Goal: Task Accomplishment & Management: Manage account settings

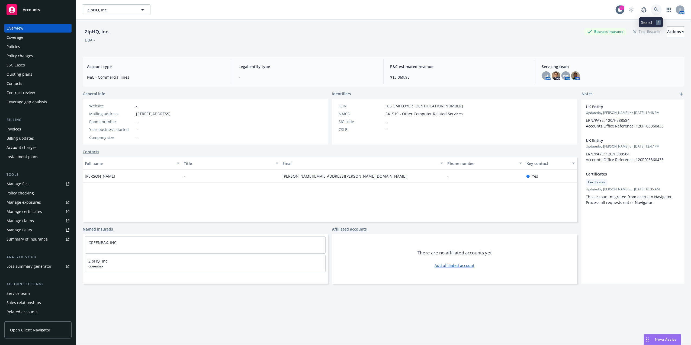
click at [654, 8] on icon at bounding box center [656, 9] width 5 height 5
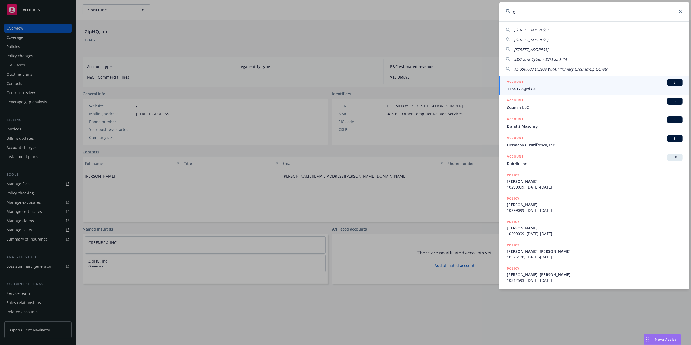
click at [579, 11] on input "e" at bounding box center [594, 12] width 190 height 20
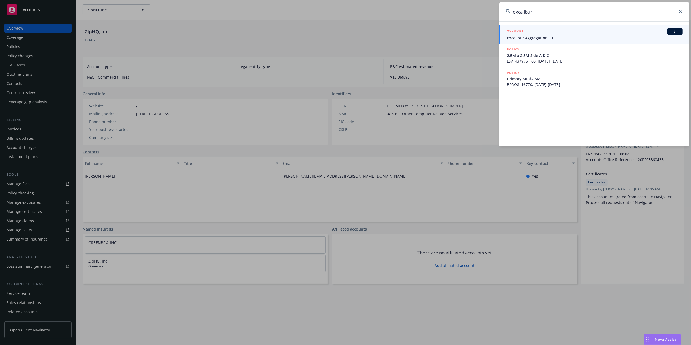
type input "excailbur"
drag, startPoint x: 569, startPoint y: 31, endPoint x: 550, endPoint y: 31, distance: 19.0
click at [569, 31] on div "ACCOUNT BI" at bounding box center [595, 31] width 176 height 7
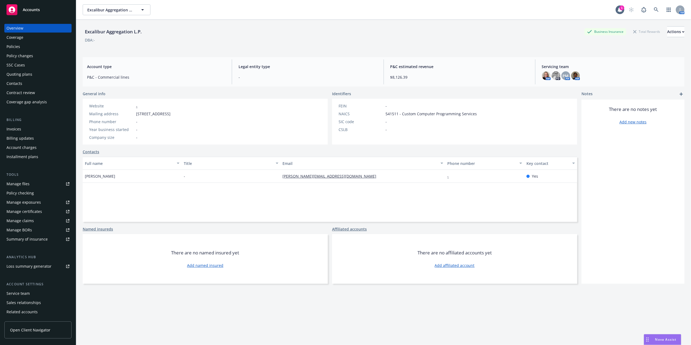
click at [28, 49] on div "Policies" at bounding box center [38, 46] width 63 height 9
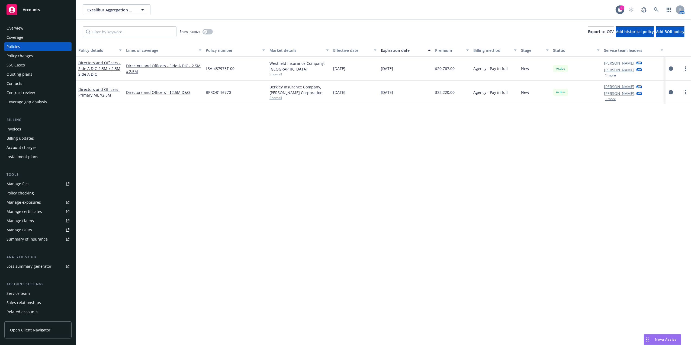
click at [33, 26] on div "Overview" at bounding box center [38, 28] width 63 height 9
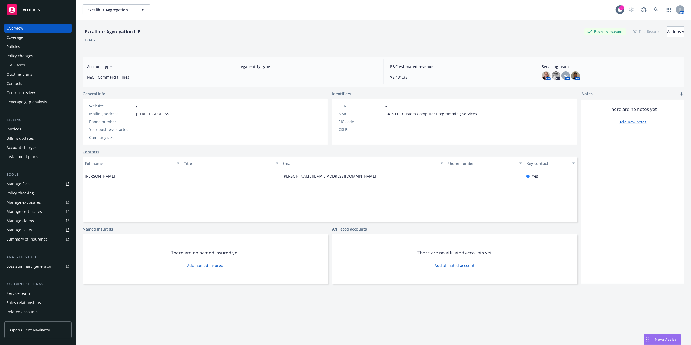
click at [23, 130] on div "Invoices" at bounding box center [38, 129] width 63 height 9
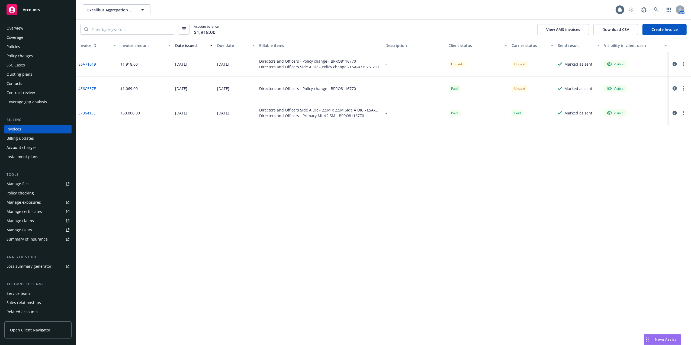
click at [85, 65] on link "86A71019" at bounding box center [87, 64] width 18 height 6
click at [14, 27] on div "Overview" at bounding box center [15, 28] width 17 height 9
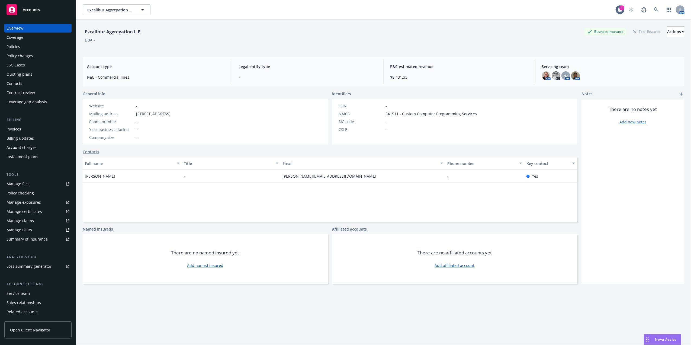
click at [15, 47] on div "Policies" at bounding box center [14, 46] width 14 height 9
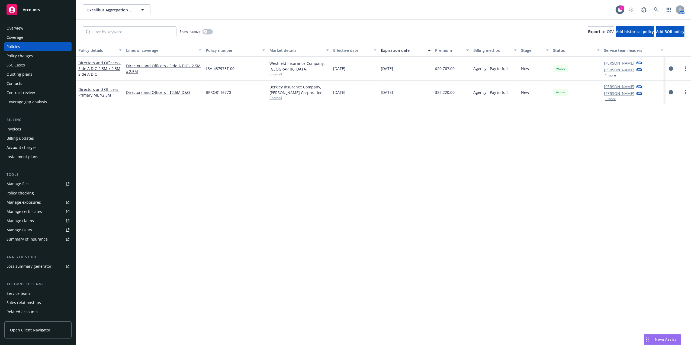
click at [39, 31] on div "Overview" at bounding box center [38, 28] width 63 height 9
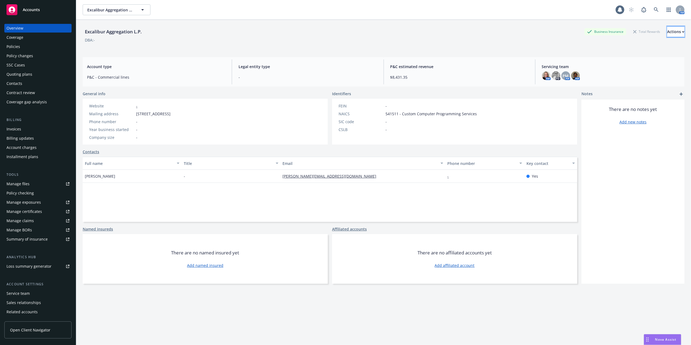
click at [674, 29] on button "Actions" at bounding box center [675, 31] width 17 height 11
click at [626, 60] on link "Edit account summary" at bounding box center [639, 57] width 89 height 11
select select "US"
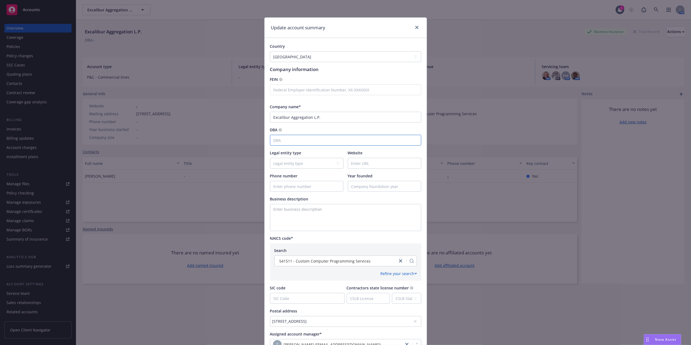
click at [289, 142] on input "DBA" at bounding box center [345, 140] width 151 height 11
click at [311, 145] on input "DBA" at bounding box center [345, 140] width 151 height 11
paste input "Armanino Advisory LLC"
click at [270, 141] on input "Armanino Advisory LLC" at bounding box center [345, 140] width 151 height 11
type input "C/[PERSON_NAME] Advisory LLC"
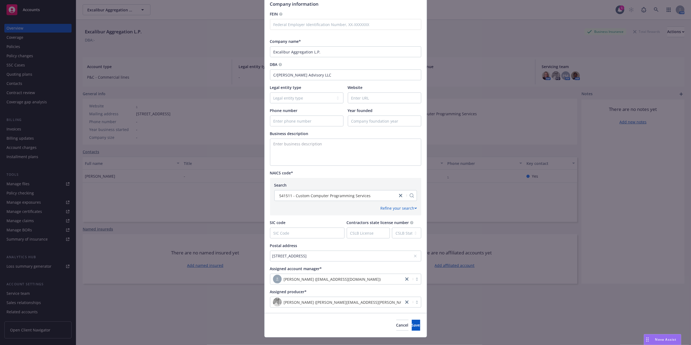
scroll to position [75, 0]
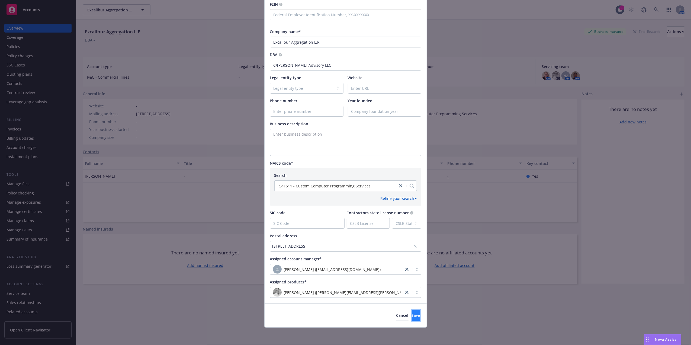
click at [412, 318] on button "Save" at bounding box center [416, 315] width 8 height 11
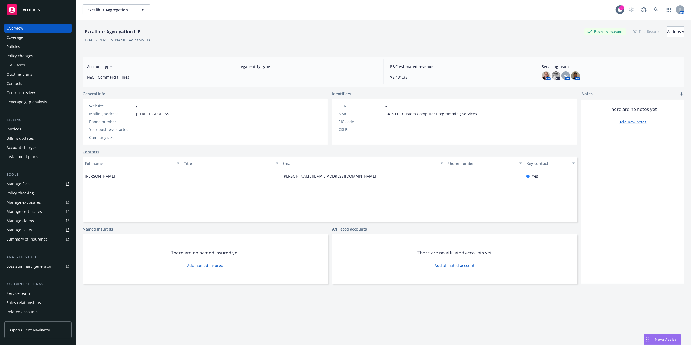
click at [55, 31] on div "Overview" at bounding box center [38, 28] width 63 height 9
click at [667, 33] on div "Actions" at bounding box center [675, 32] width 17 height 10
click at [612, 54] on link "Edit account summary" at bounding box center [639, 57] width 89 height 11
select select "US"
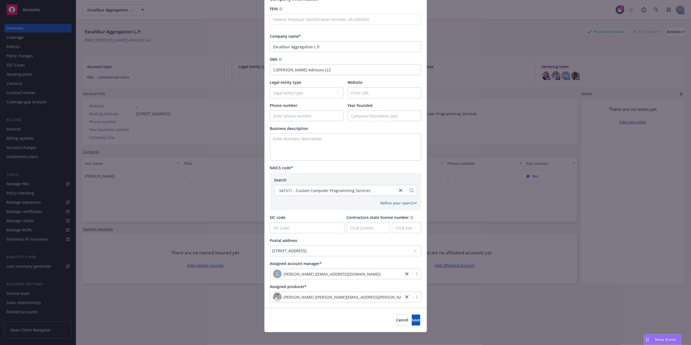
scroll to position [75, 0]
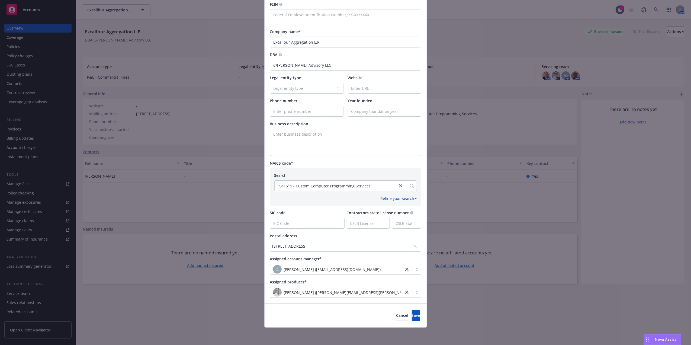
click at [414, 246] on icon at bounding box center [415, 245] width 3 height 3
click at [301, 248] on div "No address selected" at bounding box center [342, 246] width 141 height 6
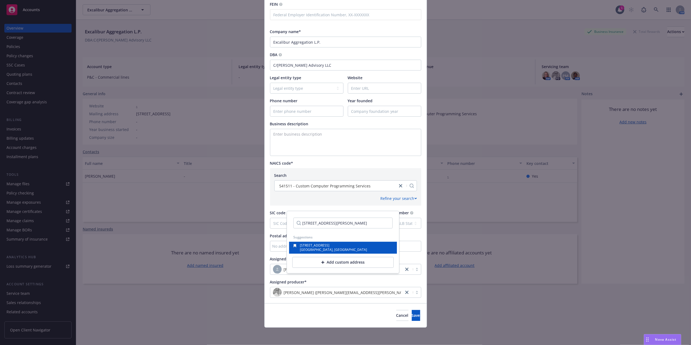
scroll to position [0, 24]
type input "1222 Demonbreun Street, Suite 1225 Nashville, TN 37203"
click at [320, 250] on div "Ste 1225" at bounding box center [340, 248] width 82 height 3
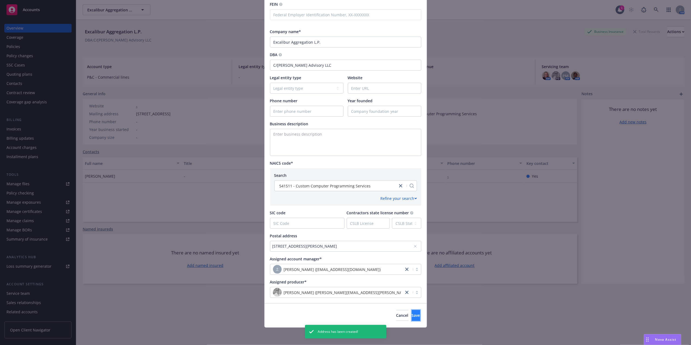
click at [412, 315] on span "Save" at bounding box center [416, 314] width 8 height 5
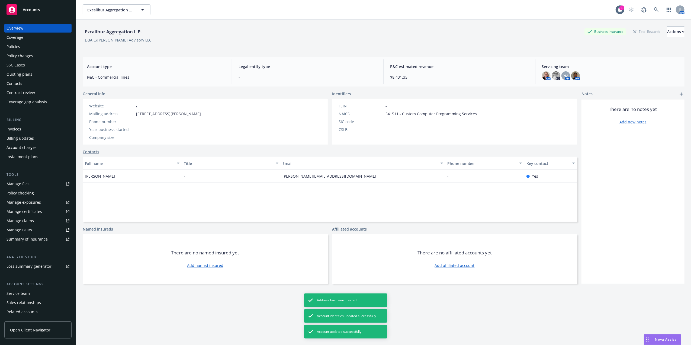
click at [24, 127] on div "Invoices" at bounding box center [38, 129] width 63 height 9
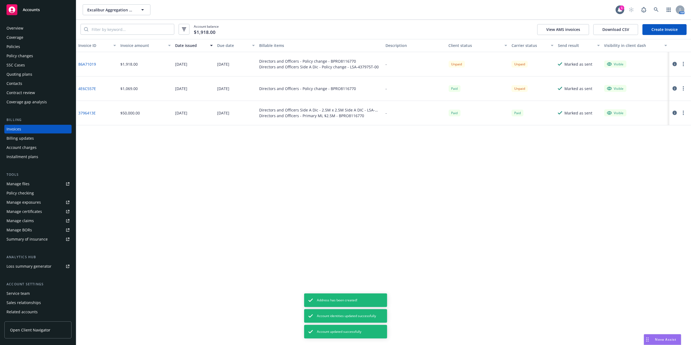
click at [685, 64] on button "button" at bounding box center [683, 64] width 7 height 7
click at [647, 149] on link "Void" at bounding box center [651, 151] width 69 height 11
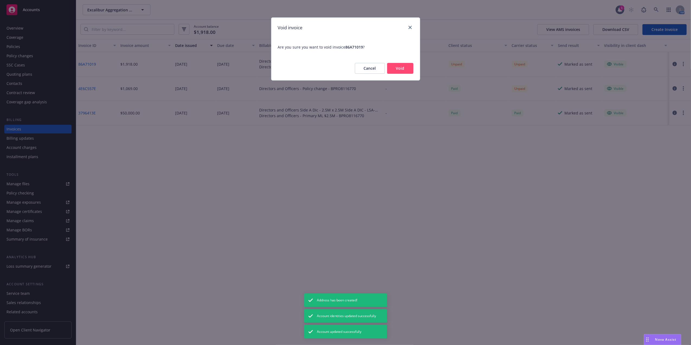
click at [405, 68] on button "Void" at bounding box center [400, 68] width 26 height 11
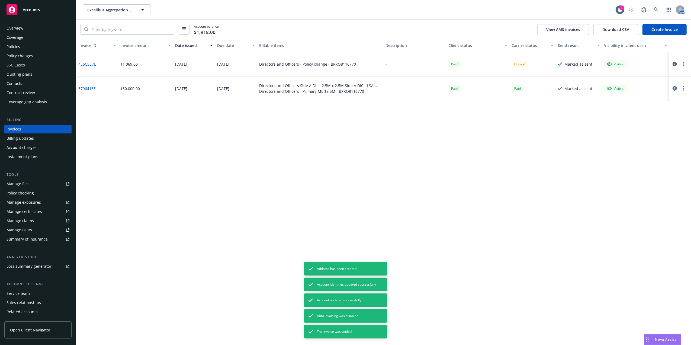
click at [660, 29] on link "Create Invoice" at bounding box center [664, 29] width 44 height 11
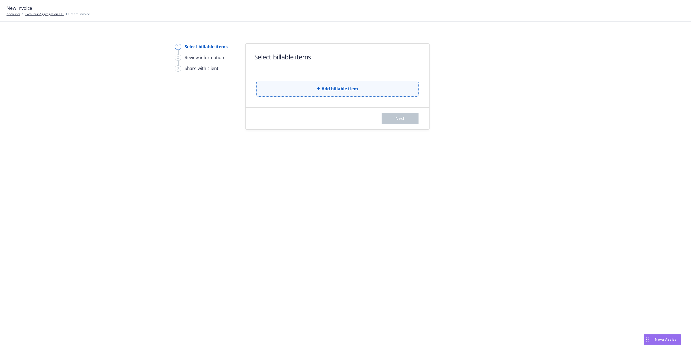
click at [321, 91] on span "Add billable item" at bounding box center [339, 88] width 37 height 7
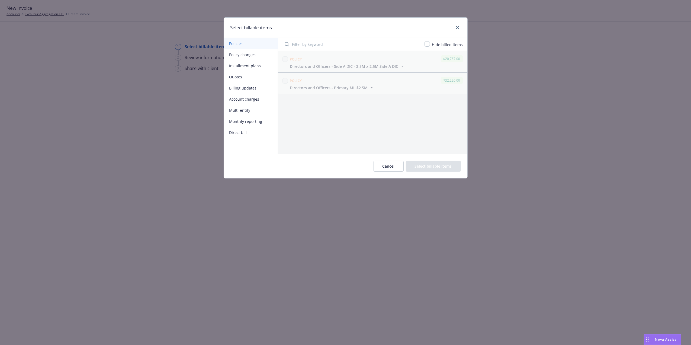
click at [234, 55] on button "Policy changes" at bounding box center [251, 54] width 54 height 11
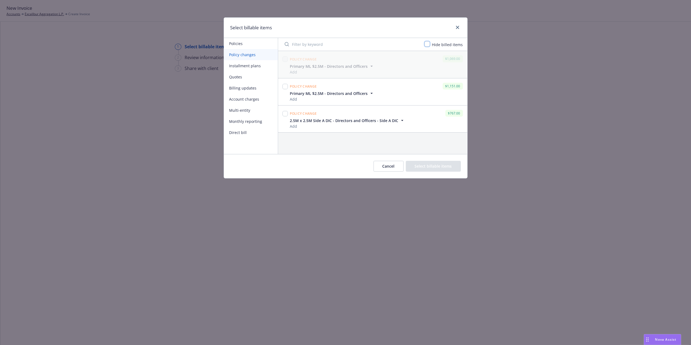
click at [429, 46] on input "checkbox" at bounding box center [426, 43] width 5 height 5
checkbox input "true"
click at [287, 62] on div at bounding box center [284, 59] width 5 height 8
click at [283, 58] on input "checkbox" at bounding box center [284, 58] width 5 height 5
checkbox input "true"
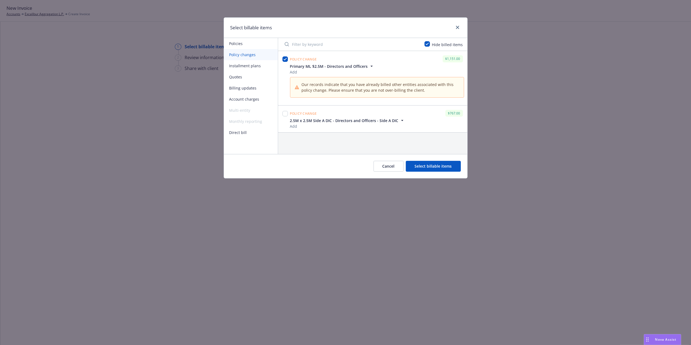
click at [317, 68] on span "Primary ML $2.5M - Directors and Officers" at bounding box center [329, 66] width 78 height 6
click at [317, 67] on span "Primary ML $2.5M - Directors and Officers" at bounding box center [329, 66] width 78 height 6
click at [285, 113] on input "checkbox" at bounding box center [284, 113] width 5 height 5
checkbox input "true"
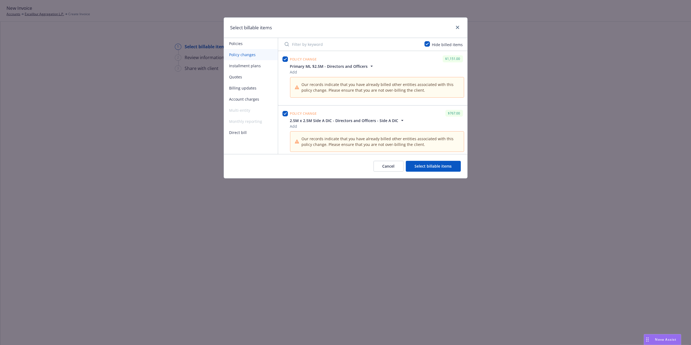
click at [431, 163] on button "Select billable items" at bounding box center [433, 166] width 55 height 11
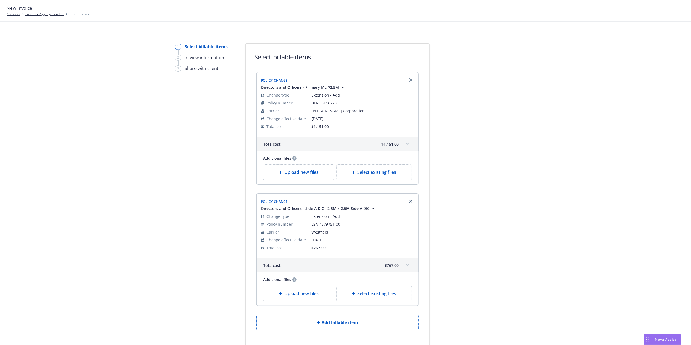
scroll to position [54, 0]
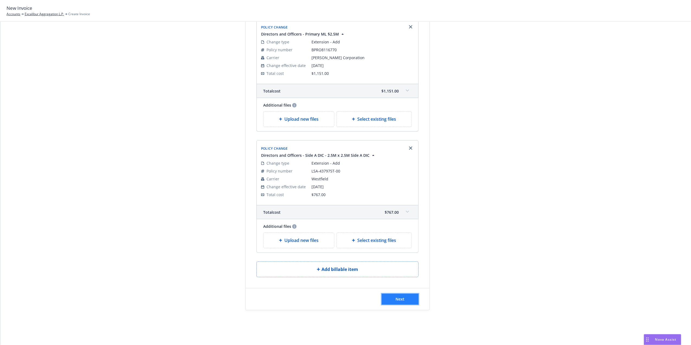
click at [395, 294] on button "Next" at bounding box center [400, 299] width 37 height 11
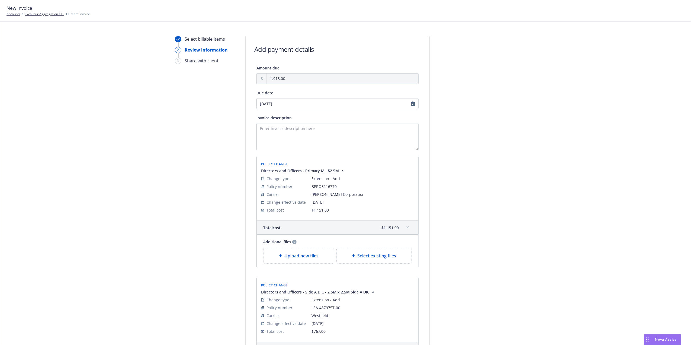
scroll to position [0, 0]
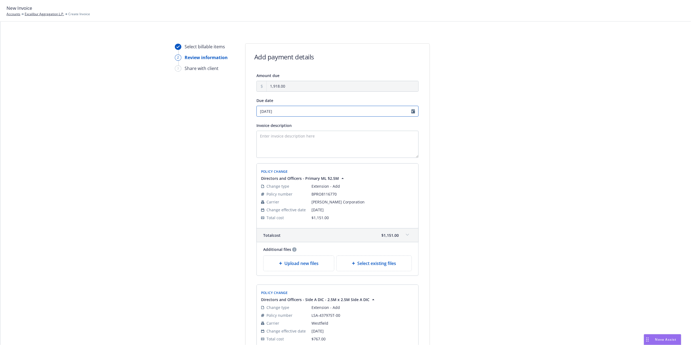
select select "September"
select select "2025"
click at [410, 112] on input "09/12/2025" at bounding box center [337, 111] width 162 height 11
click at [284, 141] on span "3" at bounding box center [286, 140] width 8 height 7
type input "[DATE]"
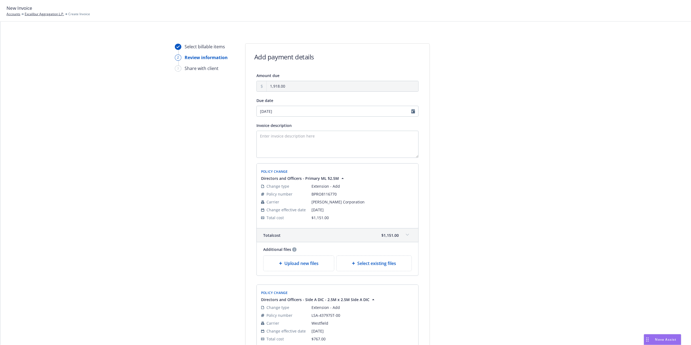
click at [518, 137] on div "Select billable items 2 Review information 3 Share with client Add payment deta…" at bounding box center [346, 236] width 678 height 386
drag, startPoint x: 495, startPoint y: 151, endPoint x: 507, endPoint y: 147, distance: 11.8
click at [495, 151] on div at bounding box center [478, 236] width 76 height 386
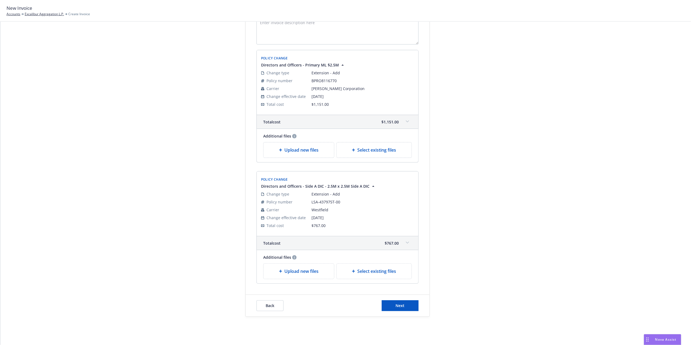
scroll to position [121, 0]
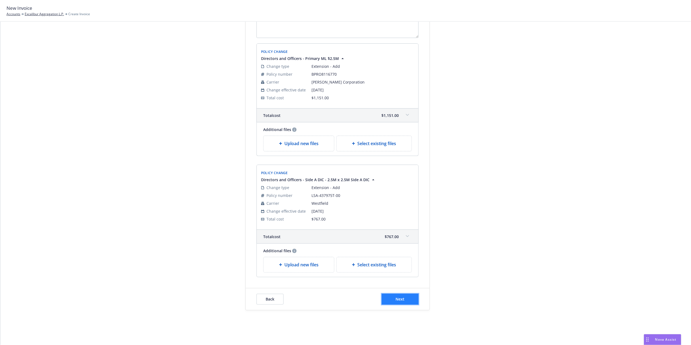
click at [408, 301] on button "Next" at bounding box center [400, 299] width 37 height 11
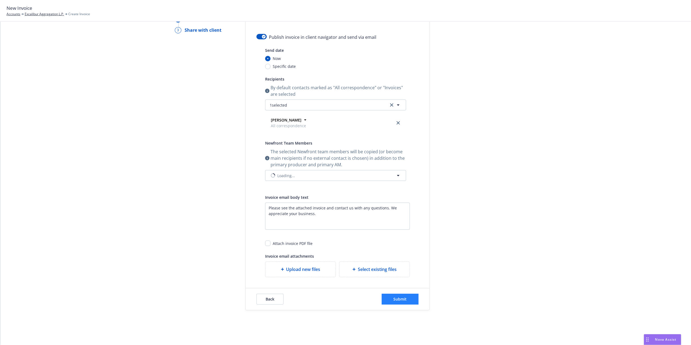
scroll to position [39, 0]
click at [258, 34] on button "button" at bounding box center [261, 36] width 10 height 5
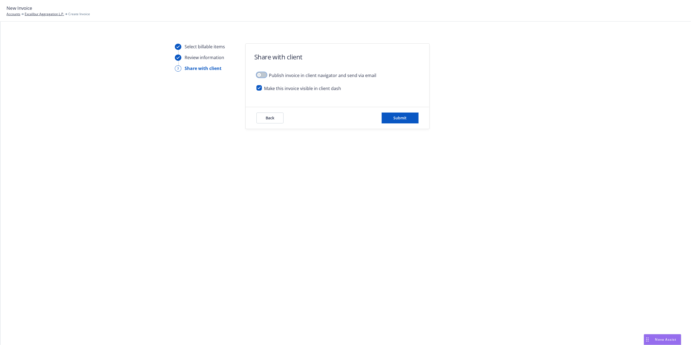
scroll to position [0, 0]
click at [408, 117] on button "Submit" at bounding box center [400, 117] width 37 height 11
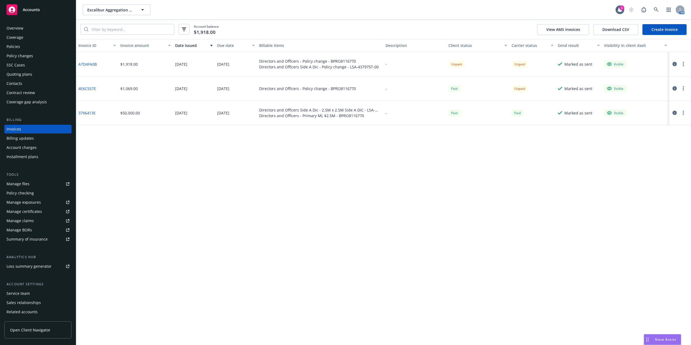
click at [93, 65] on link "A7D4FA0B" at bounding box center [87, 64] width 18 height 6
click at [685, 64] on button "button" at bounding box center [683, 64] width 7 height 7
click at [648, 149] on link "Void" at bounding box center [651, 151] width 69 height 11
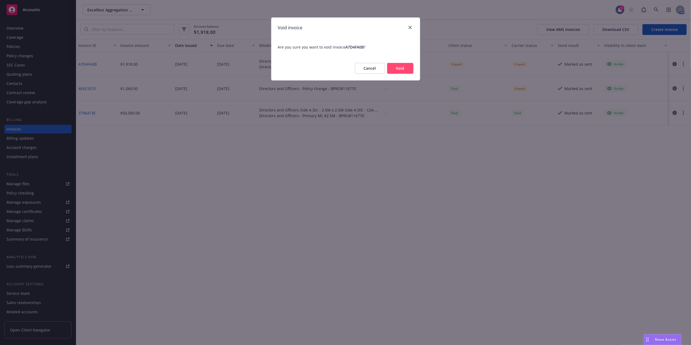
click at [400, 67] on button "Void" at bounding box center [400, 68] width 26 height 11
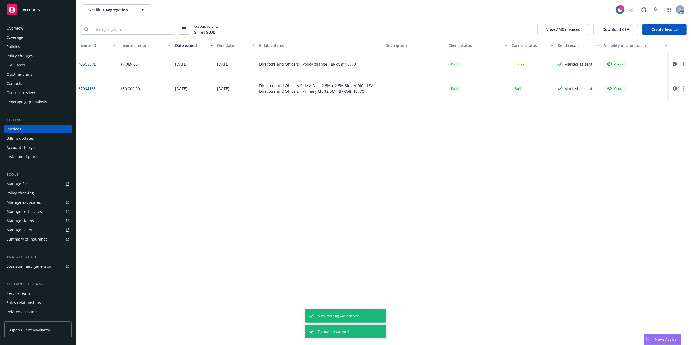
click at [13, 46] on div "Policies" at bounding box center [14, 46] width 14 height 9
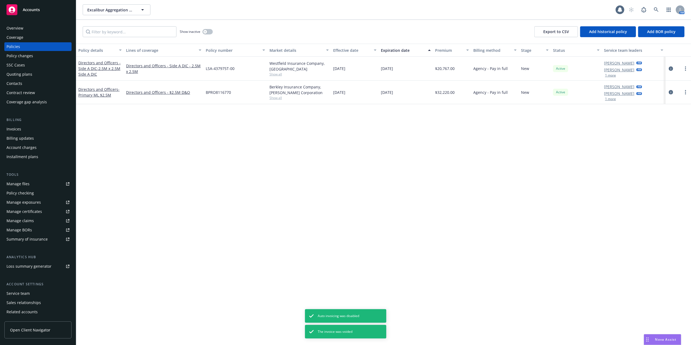
click at [13, 23] on div "Overview Coverage Policies Policy changes SSC Cases Quoting plans Contacts Cont…" at bounding box center [38, 180] width 76 height 327
click at [13, 27] on div "Overview" at bounding box center [15, 28] width 17 height 9
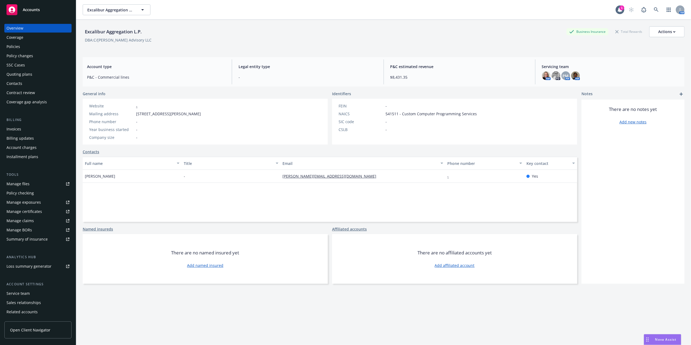
click at [389, 88] on div "Excalibur Aggregation L.P. Business Insurance Total Rewards Actions DBA: C/[PER…" at bounding box center [384, 189] width 602 height 338
click at [132, 40] on div "DBA: C/[PERSON_NAME] Advisory LLC" at bounding box center [118, 40] width 67 height 6
click at [131, 40] on div "DBA: C/[PERSON_NAME] Advisory LLC" at bounding box center [118, 40] width 67 height 6
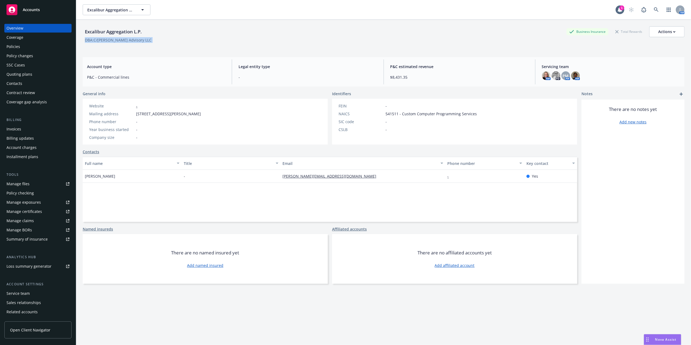
click at [131, 40] on div "DBA: C/[PERSON_NAME] Advisory LLC" at bounding box center [118, 40] width 67 height 6
click at [670, 30] on button "Actions" at bounding box center [666, 31] width 35 height 11
click at [22, 126] on div "Invoices" at bounding box center [38, 129] width 63 height 9
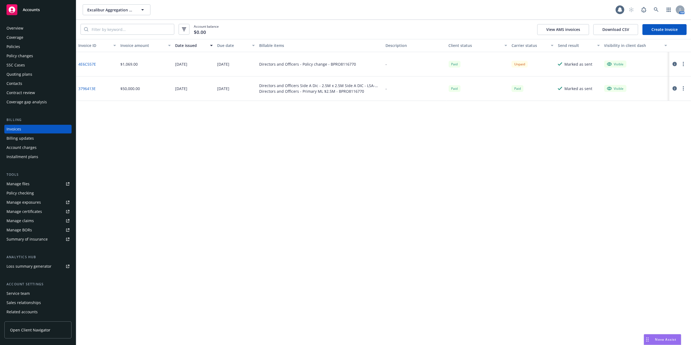
click at [28, 45] on div "Policies" at bounding box center [38, 46] width 63 height 9
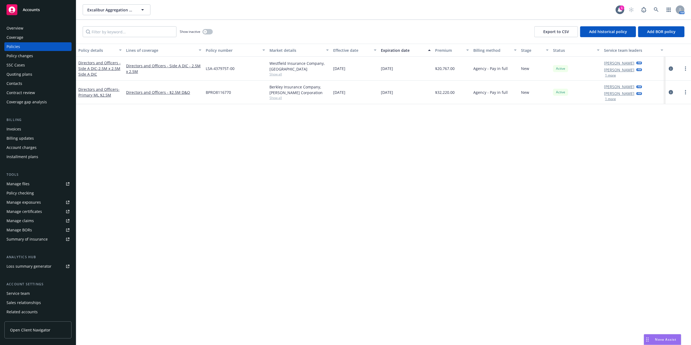
click at [30, 128] on div "Invoices" at bounding box center [38, 129] width 63 height 9
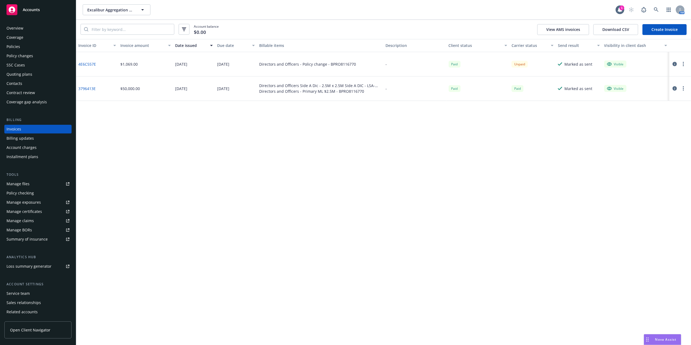
click at [24, 49] on div "Policies" at bounding box center [38, 46] width 63 height 9
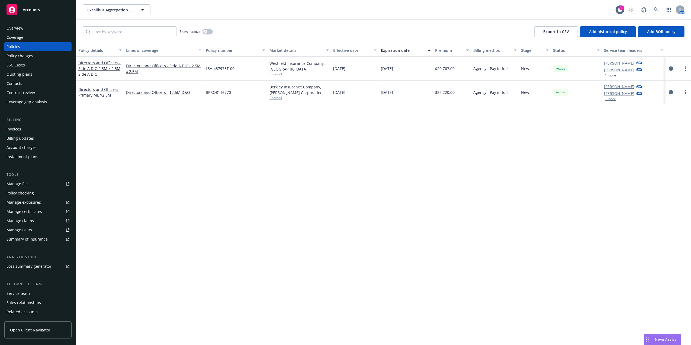
click at [14, 24] on div "Overview" at bounding box center [15, 28] width 17 height 9
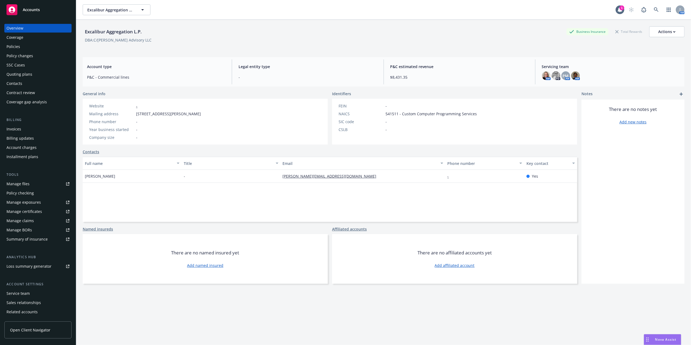
click at [125, 41] on div "DBA: C/[PERSON_NAME] Advisory LLC" at bounding box center [118, 40] width 67 height 6
click at [24, 127] on div "Invoices" at bounding box center [38, 129] width 63 height 9
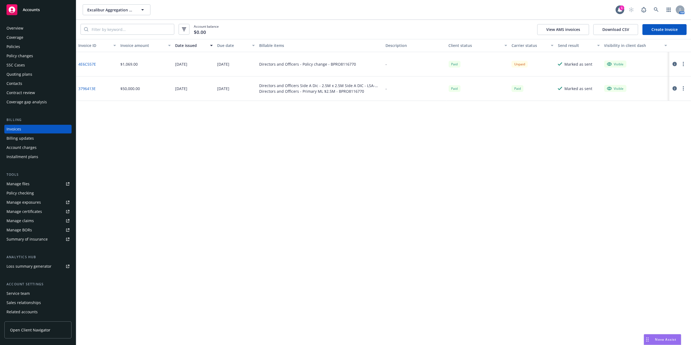
click at [37, 44] on div "Policies" at bounding box center [38, 46] width 63 height 9
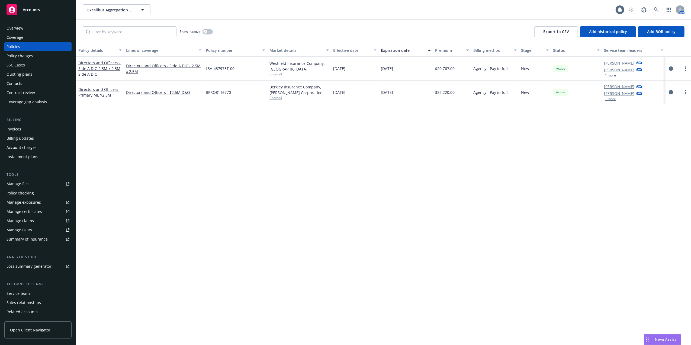
click at [25, 26] on div "Overview" at bounding box center [38, 28] width 63 height 9
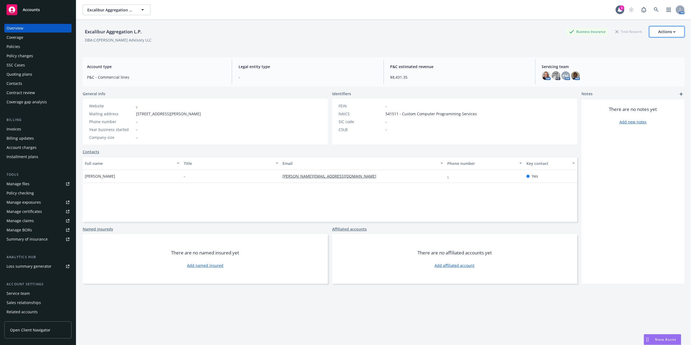
click at [663, 33] on div "Actions" at bounding box center [666, 32] width 17 height 10
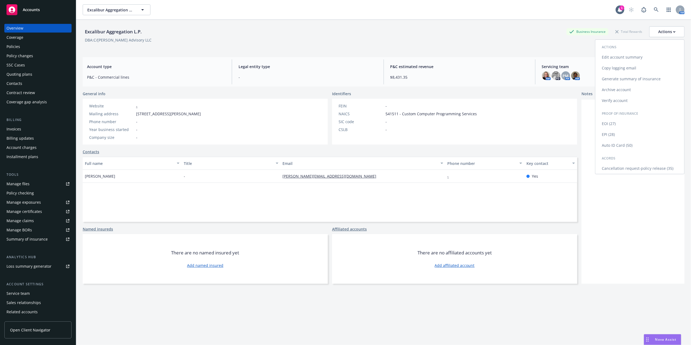
click at [623, 61] on link "Edit account summary" at bounding box center [639, 57] width 89 height 11
select select "US"
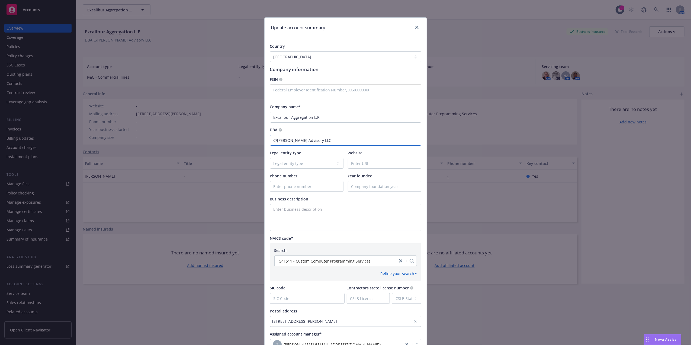
drag, startPoint x: 330, startPoint y: 140, endPoint x: 216, endPoint y: 141, distance: 114.1
click at [216, 141] on div "Update account summary Country [GEOGRAPHIC_DATA] [GEOGRAPHIC_DATA] [GEOGRAPHIC_…" at bounding box center [345, 172] width 691 height 345
click at [343, 117] on input "Excalibur Aggregation L.P." at bounding box center [345, 117] width 151 height 11
paste input "C/[PERSON_NAME] Advisory LLC"
type input "Excalibur Aggregation L.P. C/[PERSON_NAME] Advisory LLC"
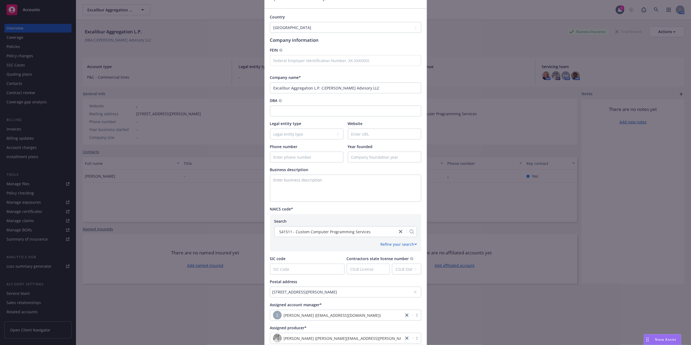
scroll to position [75, 0]
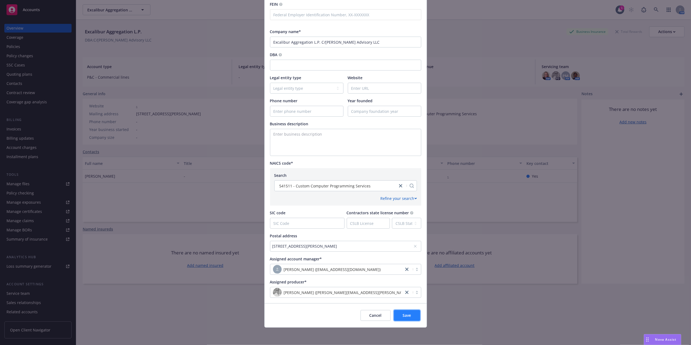
click at [404, 315] on span "Save" at bounding box center [407, 314] width 8 height 5
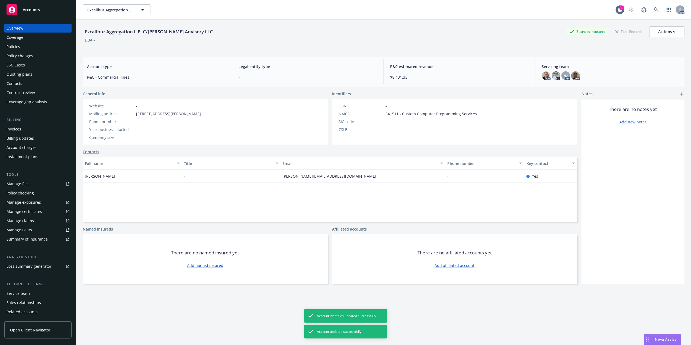
click at [24, 131] on div "Invoices" at bounding box center [38, 129] width 63 height 9
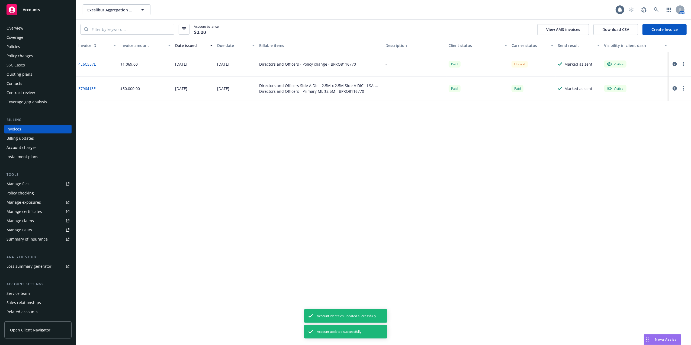
click at [652, 27] on link "Create Invoice" at bounding box center [664, 29] width 44 height 11
